Goal: Information Seeking & Learning: Learn about a topic

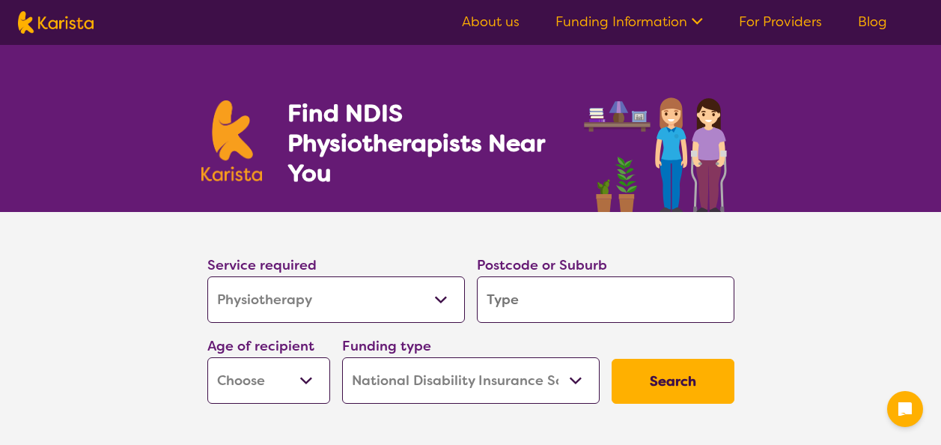
select select "Physiotherapy"
select select "NDIS"
select select "Physiotherapy"
select select "NDIS"
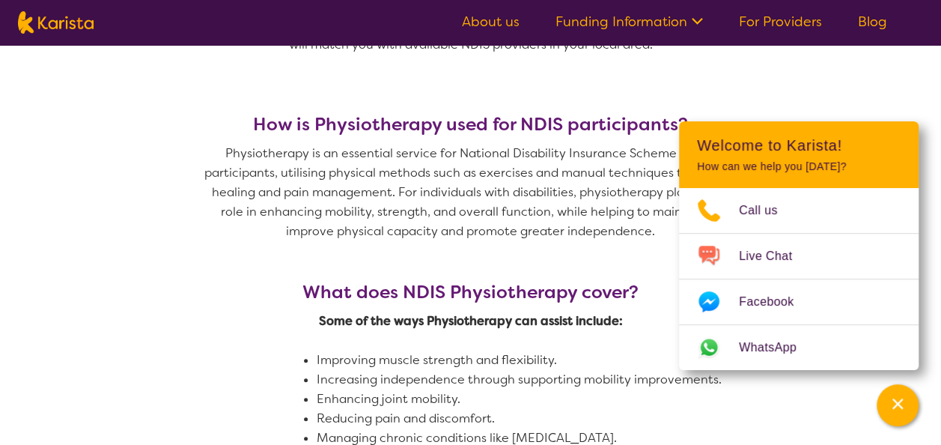
scroll to position [599, 0]
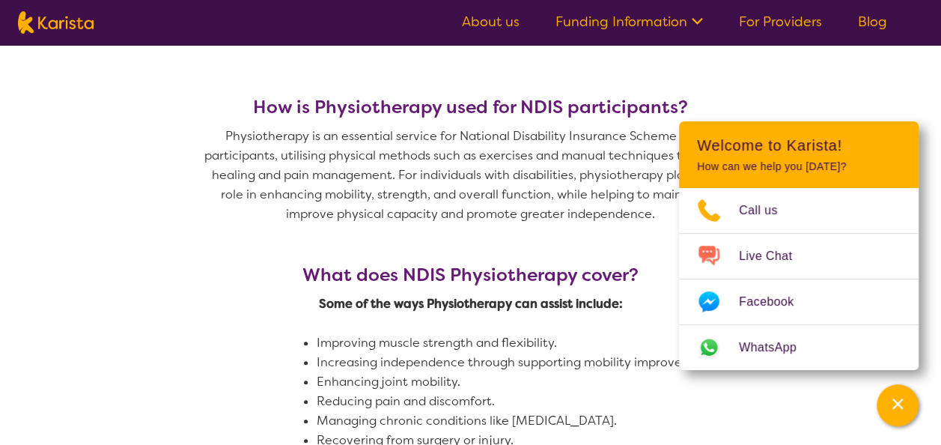
click at [875, 19] on link "Blog" at bounding box center [872, 22] width 29 height 18
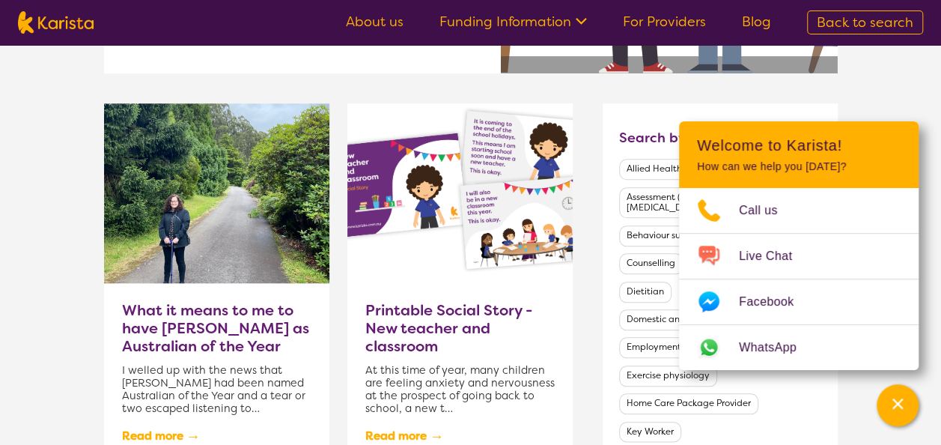
scroll to position [629, 0]
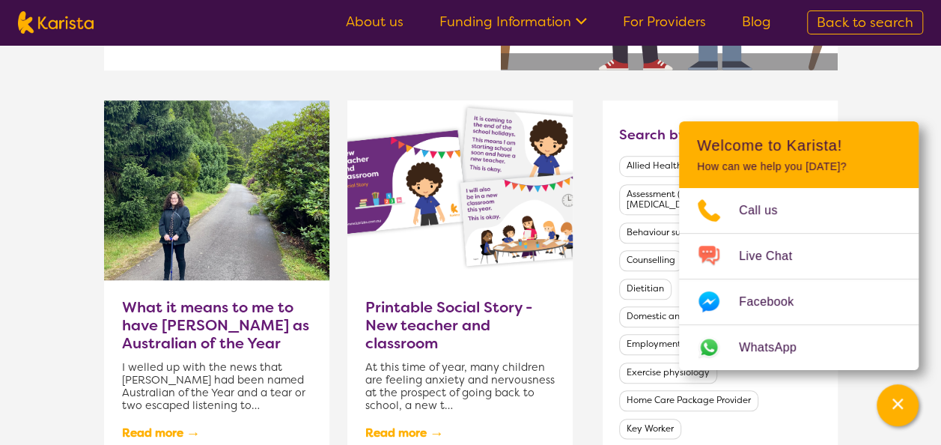
click at [213, 309] on h3 "What it means to me to have [PERSON_NAME] as Australian of the Year" at bounding box center [216, 325] width 189 height 54
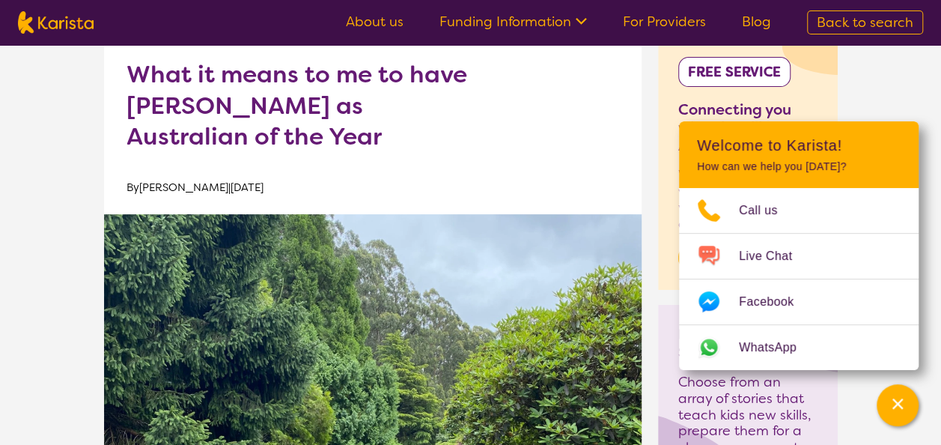
scroll to position [150, 0]
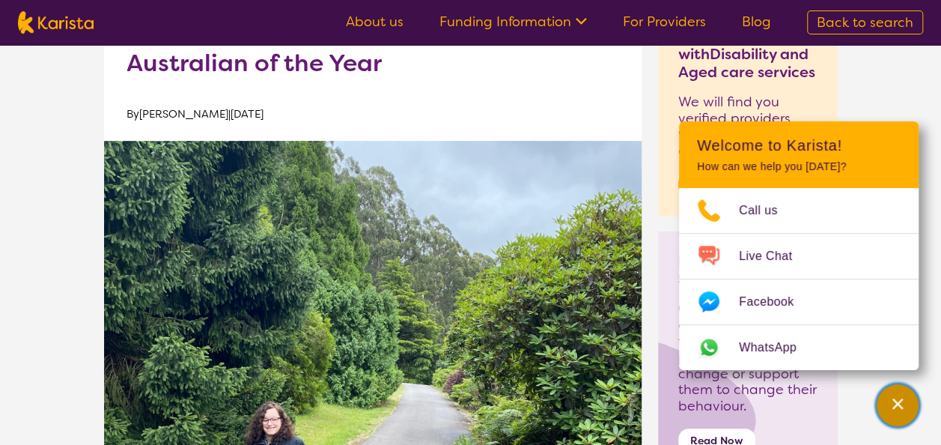
click at [887, 409] on div "Channel Menu" at bounding box center [898, 405] width 30 height 33
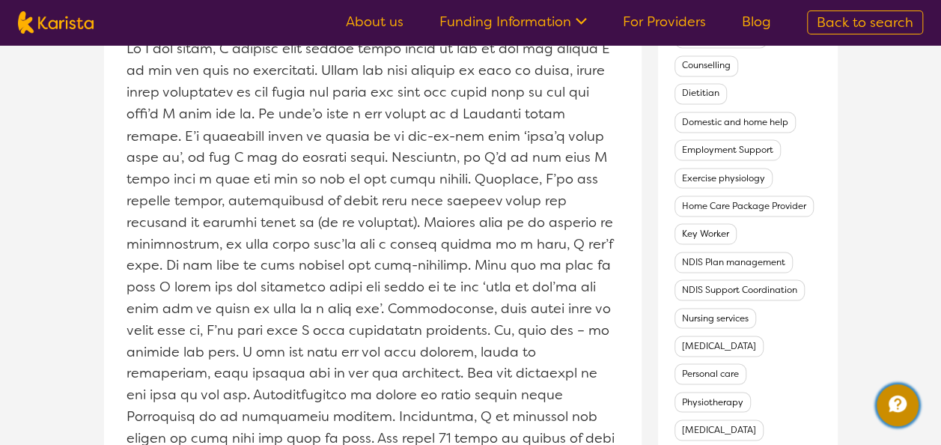
scroll to position [1318, 0]
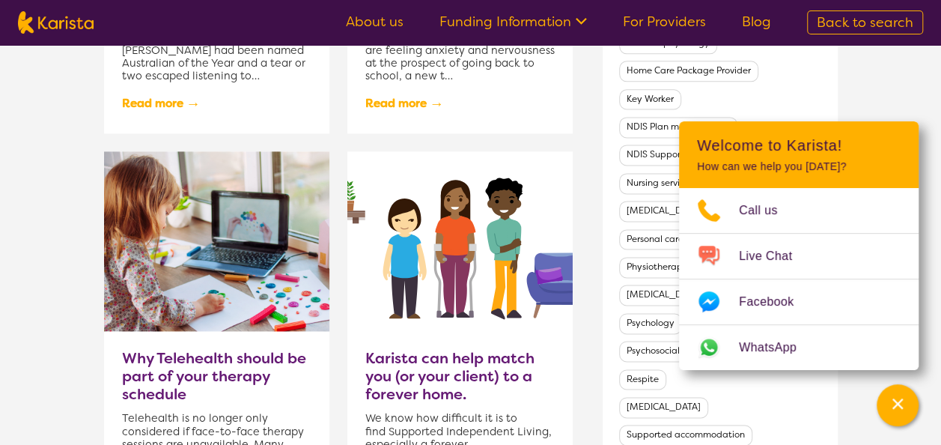
scroll to position [1048, 0]
